Goal: Go to known website: Access a specific website the user already knows

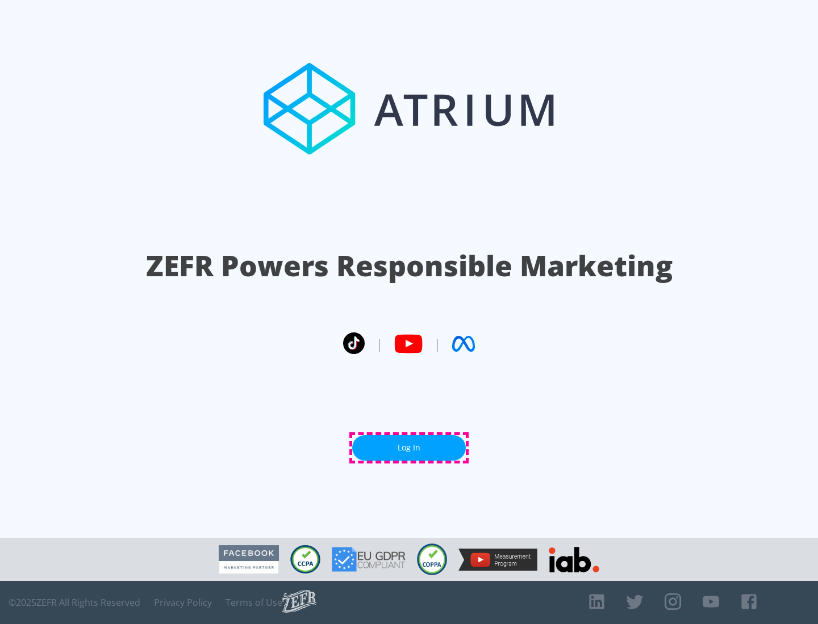
click at [409, 448] on link "Log In" at bounding box center [409, 448] width 114 height 26
